Goal: Entertainment & Leisure: Consume media (video, audio)

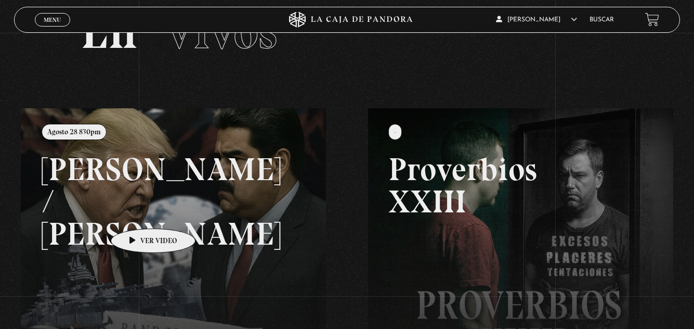
scroll to position [208, 0]
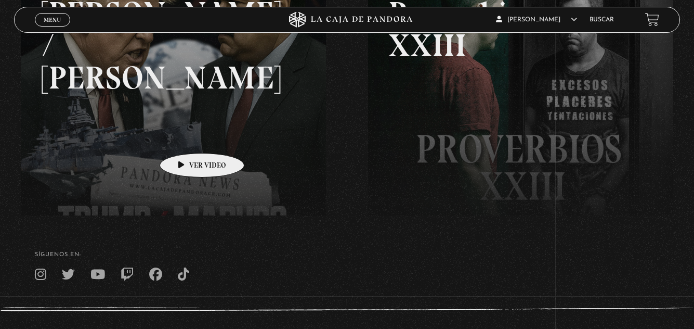
click at [186, 137] on link at bounding box center [368, 116] width 694 height 329
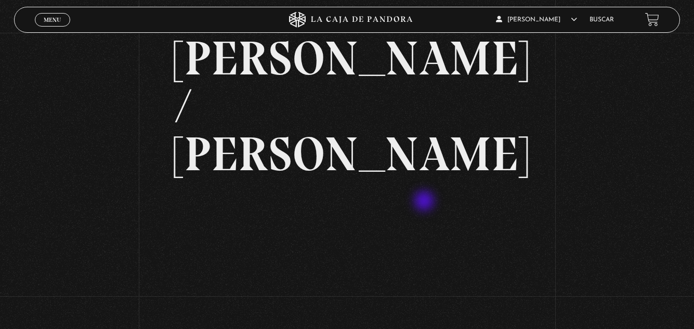
scroll to position [104, 0]
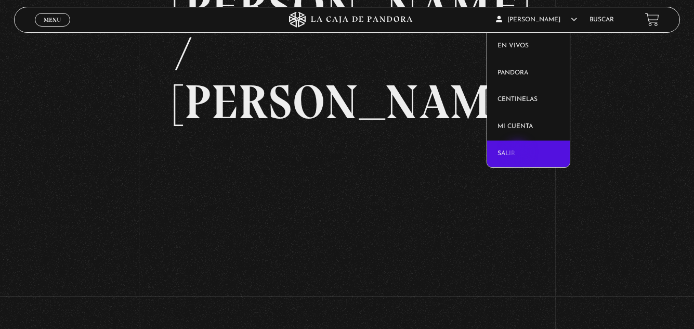
click at [519, 153] on link "Salir" at bounding box center [528, 153] width 82 height 27
